Goal: Task Accomplishment & Management: Use online tool/utility

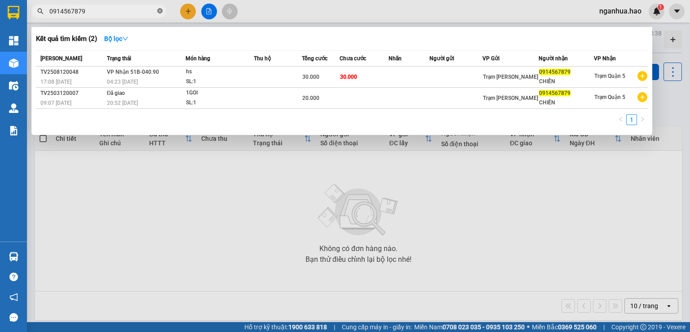
click at [157, 12] on icon "close-circle" at bounding box center [159, 10] width 5 height 5
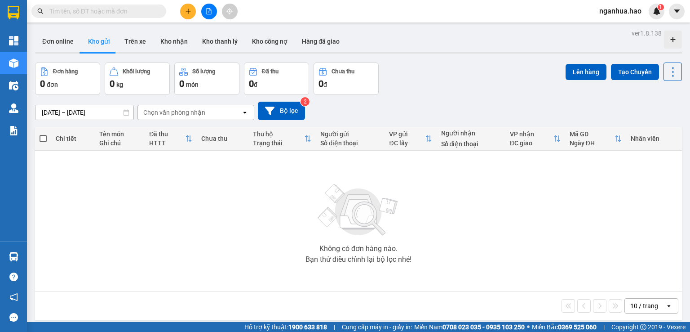
click at [110, 5] on span at bounding box center [98, 10] width 135 height 13
click at [93, 9] on input "text" at bounding box center [102, 11] width 106 height 10
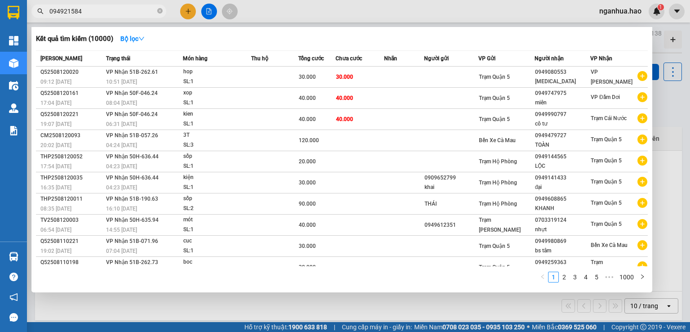
type input "0949215848"
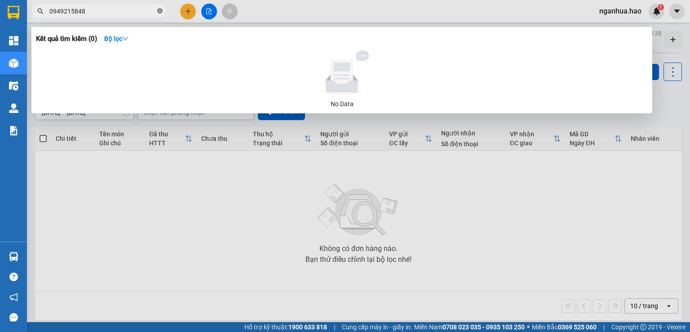
click at [162, 10] on icon "close-circle" at bounding box center [159, 10] width 5 height 5
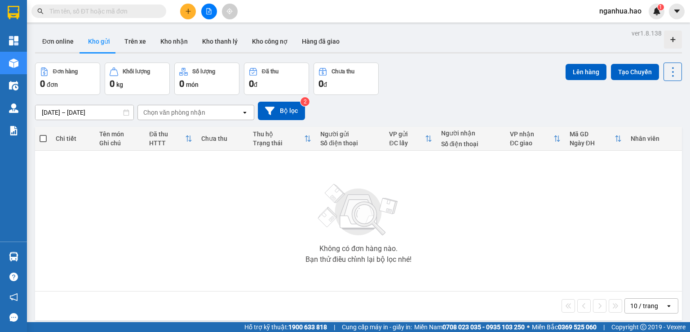
click at [74, 13] on input "text" at bounding box center [102, 11] width 106 height 10
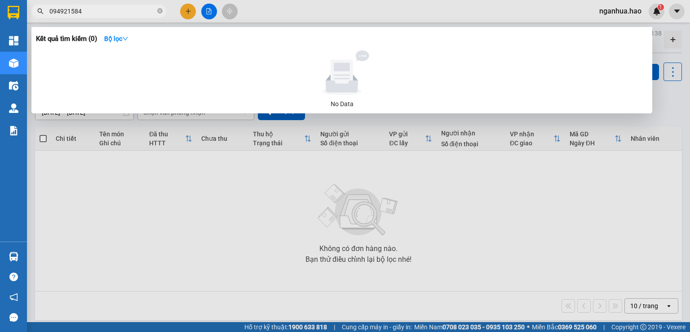
type input "0949215848"
click at [162, 13] on icon "close-circle" at bounding box center [159, 10] width 5 height 5
type input "407"
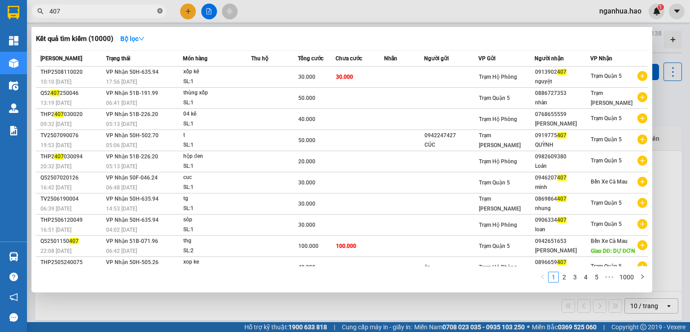
click at [157, 13] on icon "close-circle" at bounding box center [159, 10] width 5 height 5
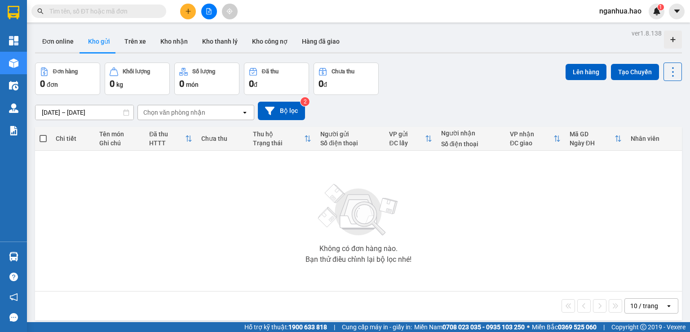
click at [156, 13] on span at bounding box center [98, 10] width 135 height 13
click at [138, 14] on input "text" at bounding box center [102, 11] width 106 height 10
